Goal: Information Seeking & Learning: Learn about a topic

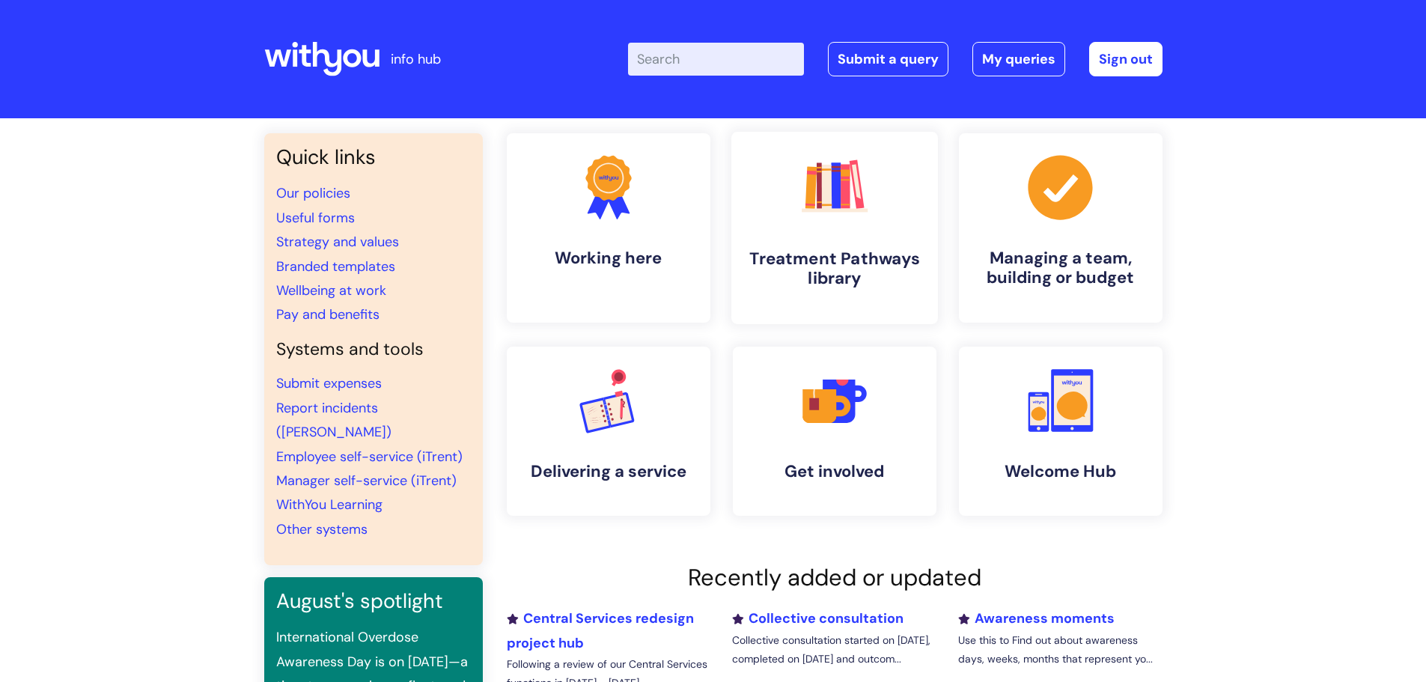
click at [821, 198] on rect at bounding box center [819, 185] width 5 height 46
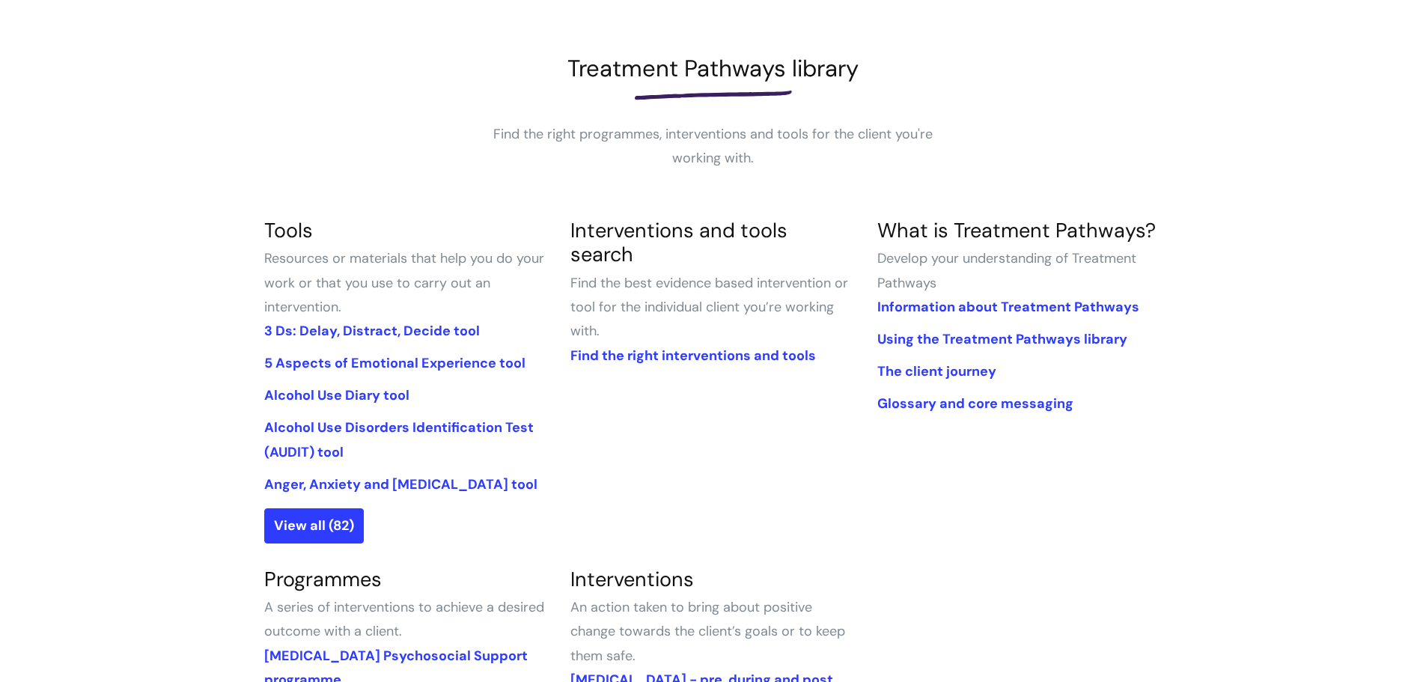
scroll to position [225, 0]
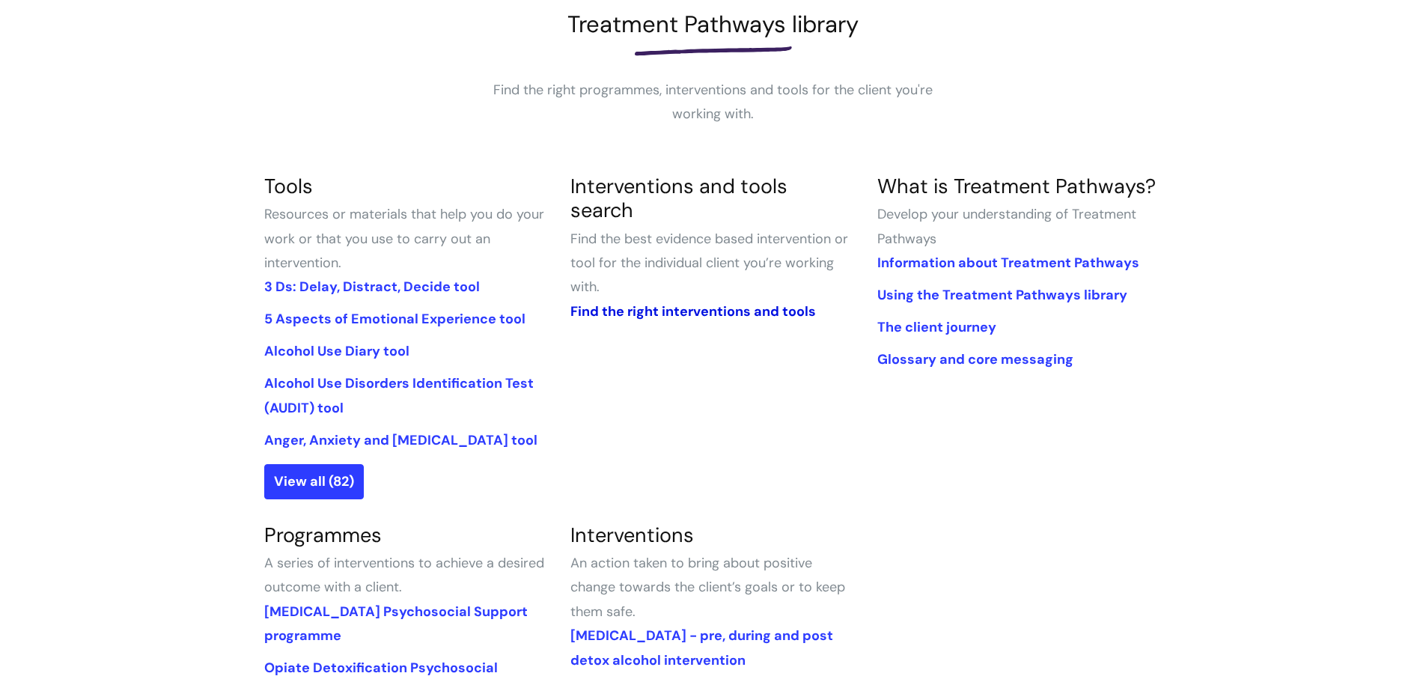
click at [671, 302] on link "Find the right interventions and tools" at bounding box center [693, 311] width 246 height 18
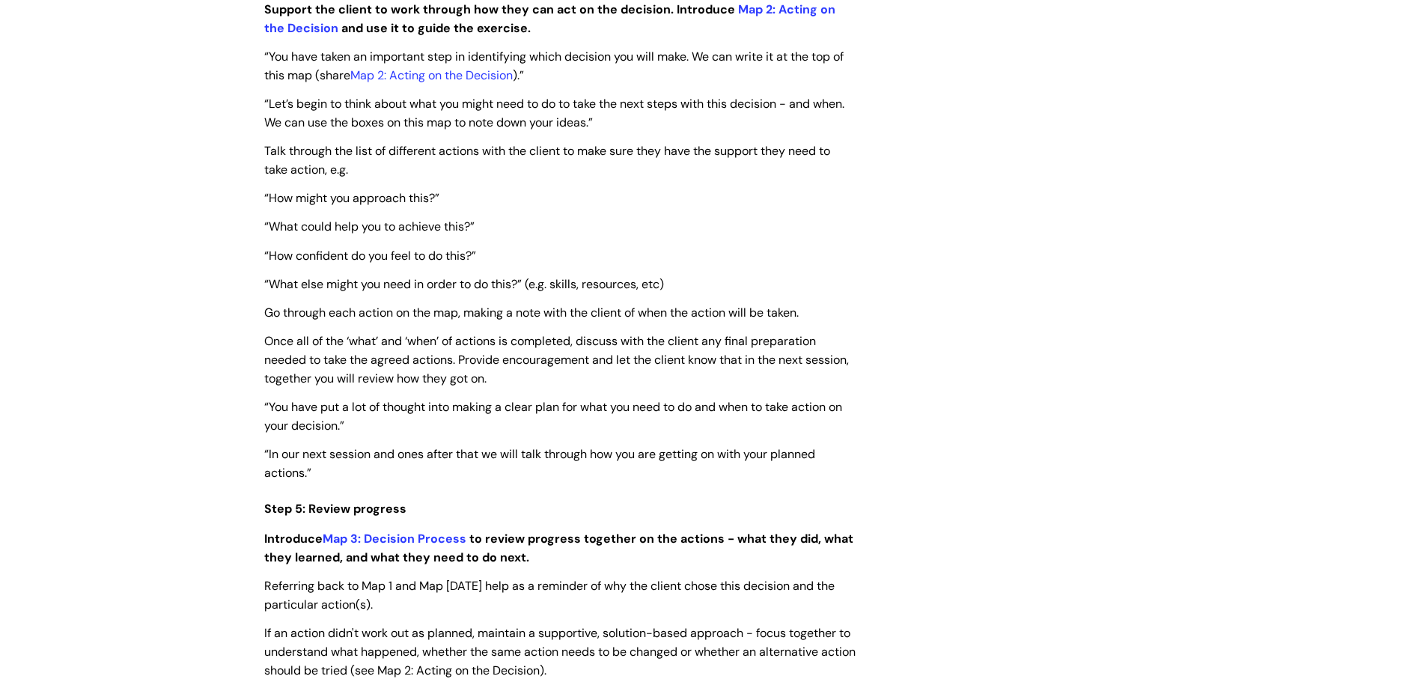
scroll to position [2920, 0]
